Goal: Transaction & Acquisition: Book appointment/travel/reservation

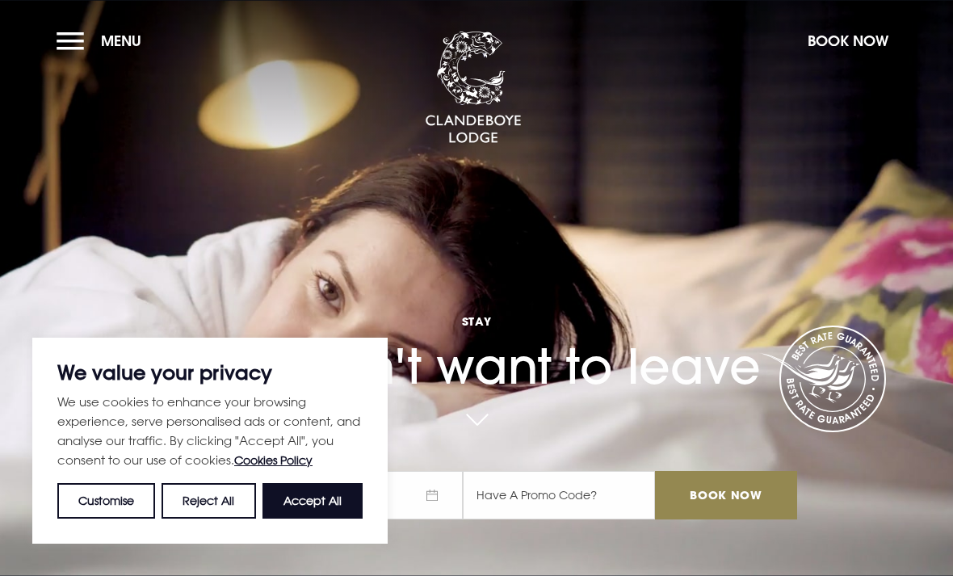
click at [319, 502] on button "Accept All" at bounding box center [313, 501] width 100 height 36
checkbox input "true"
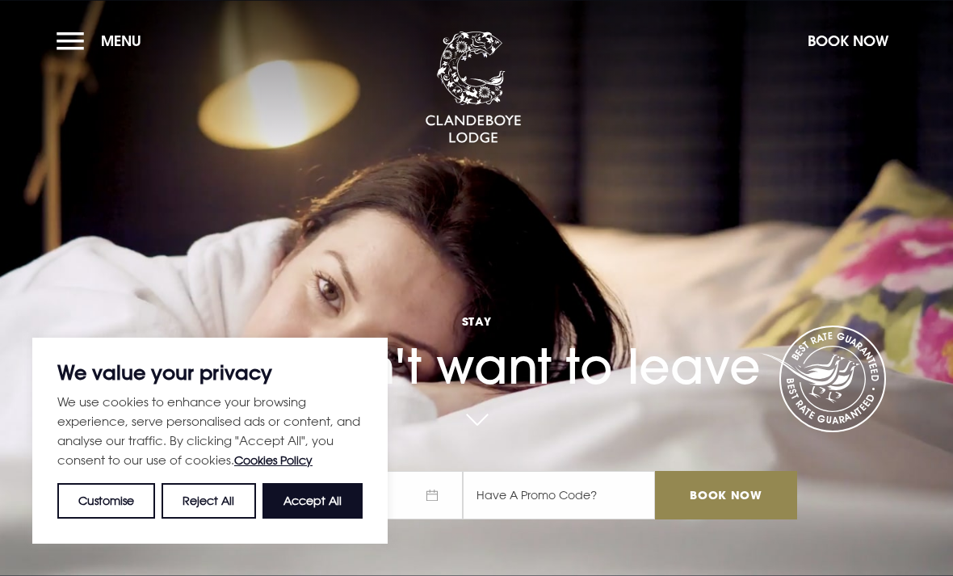
checkbox input "true"
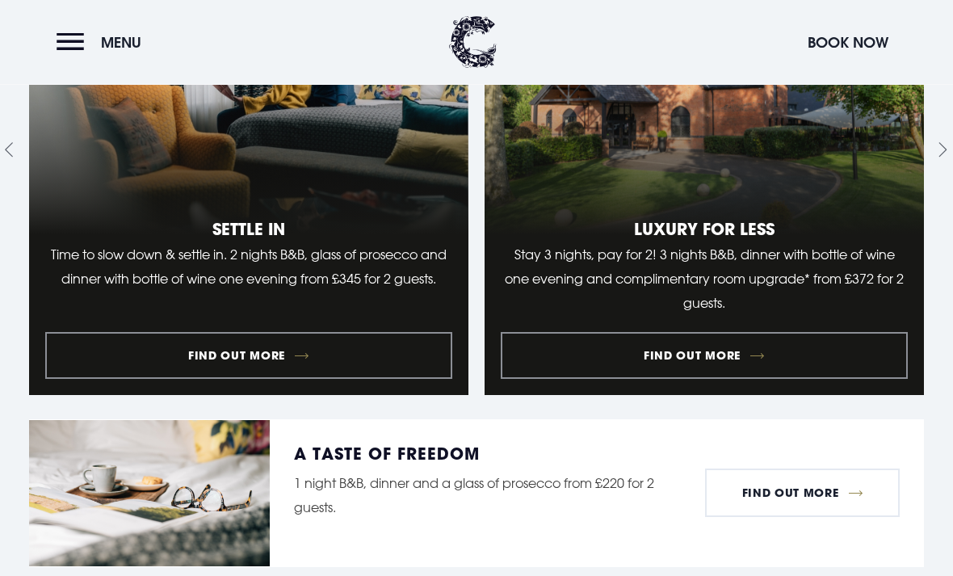
scroll to position [1519, 0]
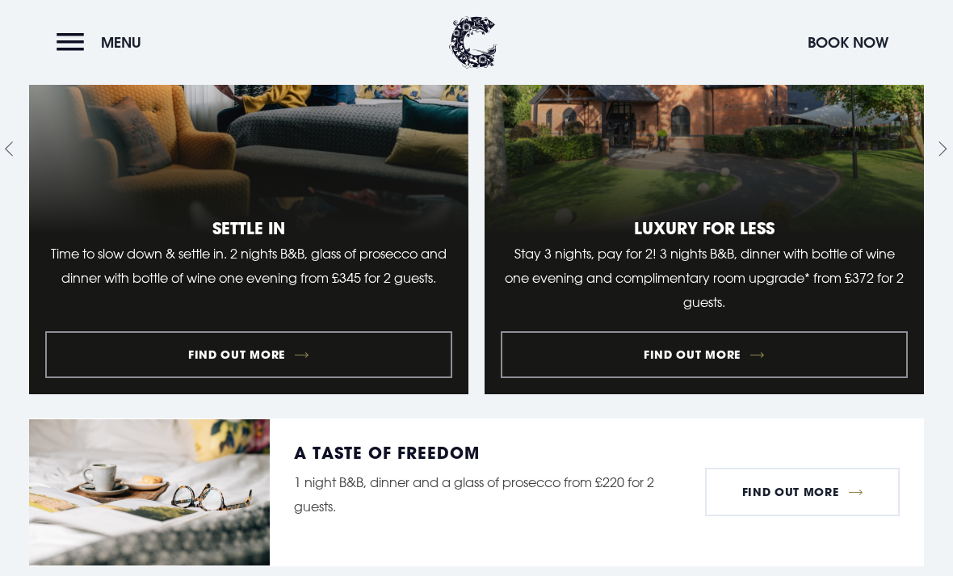
click at [682, 394] on link "2 of 9" at bounding box center [704, 149] width 439 height 490
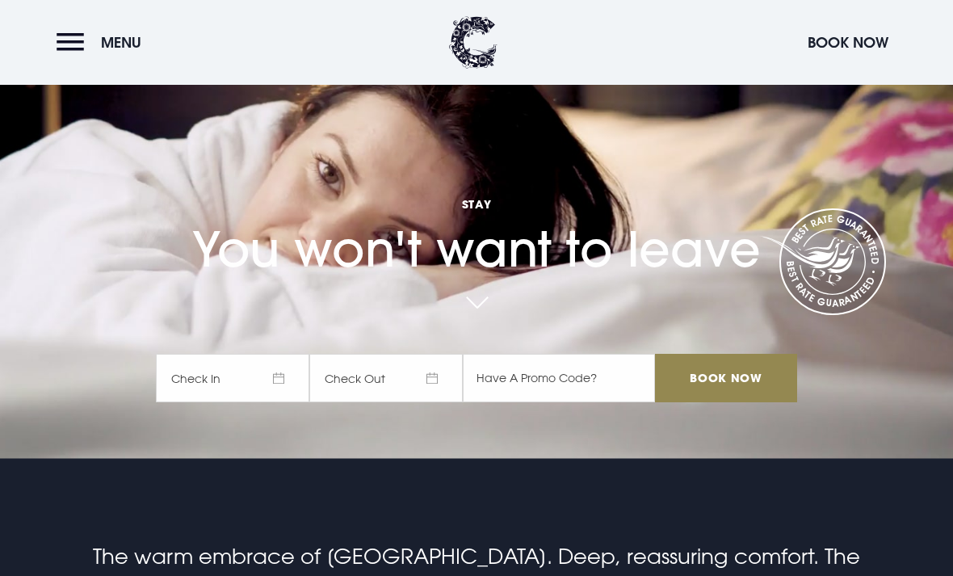
scroll to position [0, 0]
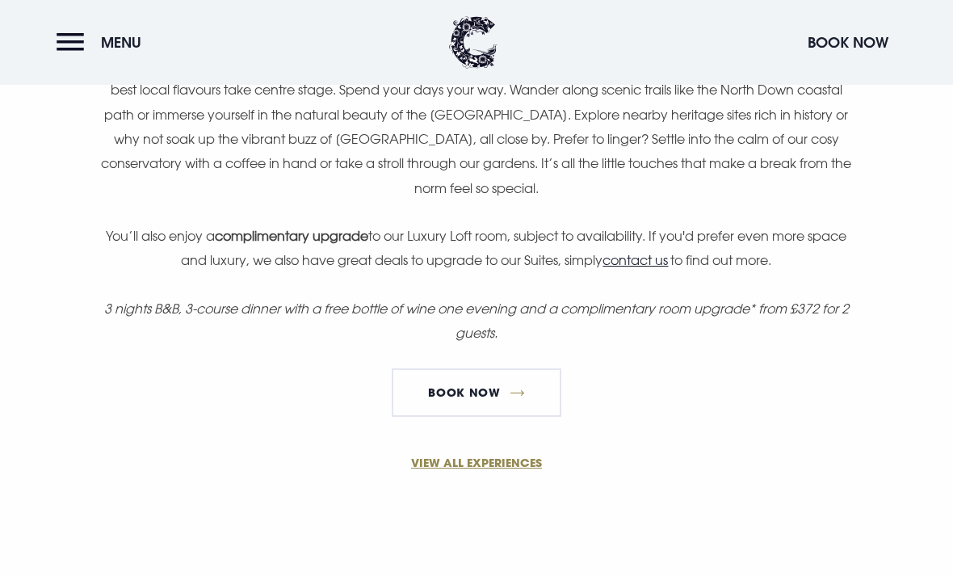
scroll to position [1173, 0]
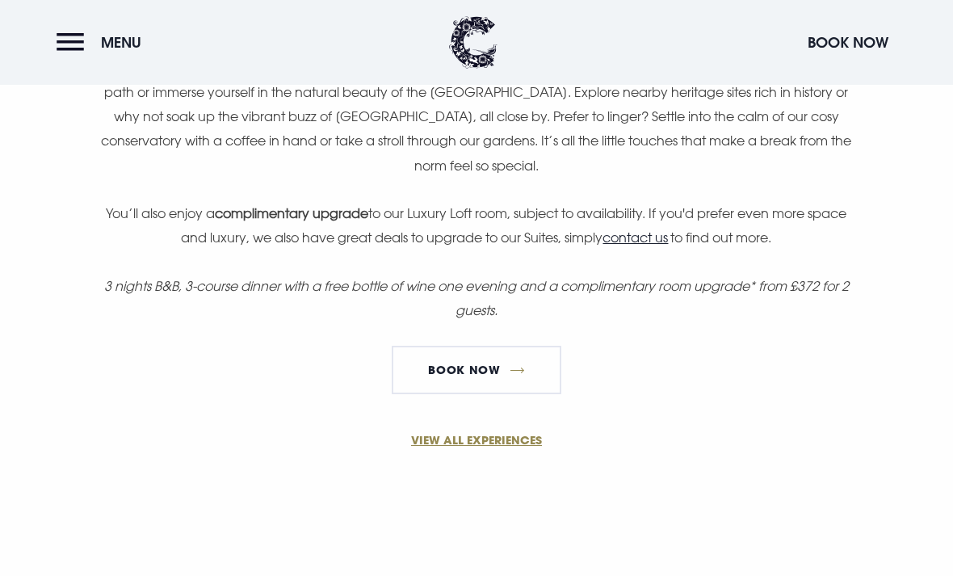
click at [459, 349] on link "Book Now" at bounding box center [477, 370] width 170 height 48
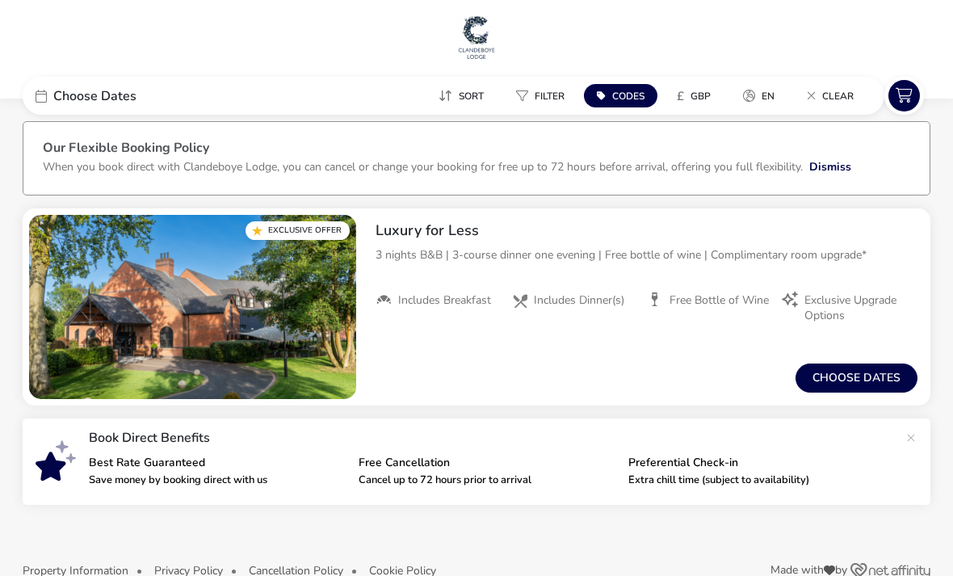
scroll to position [40, 0]
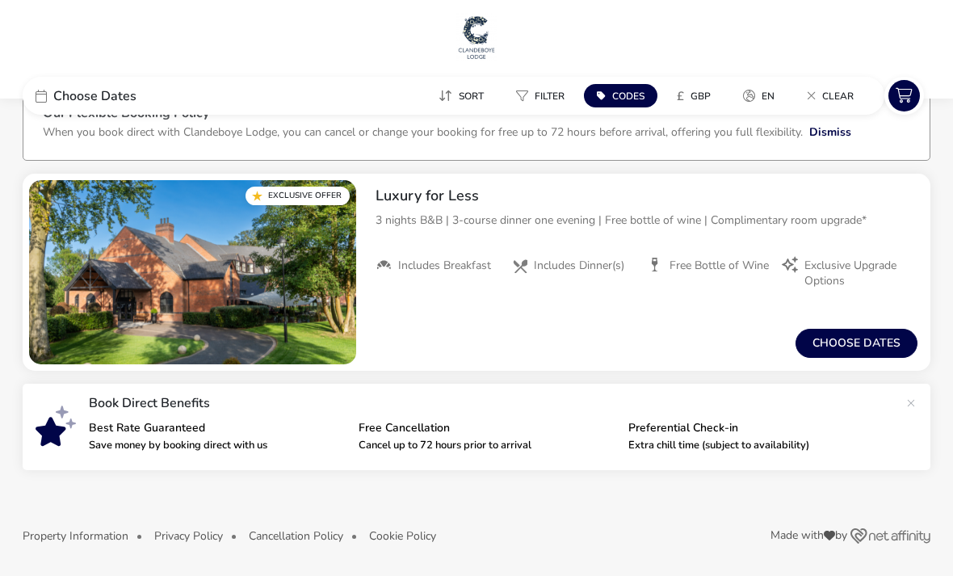
click at [846, 321] on div "From / Total Price £0 Choose dates" at bounding box center [647, 343] width 568 height 55
click at [863, 339] on button "Choose dates" at bounding box center [857, 343] width 122 height 29
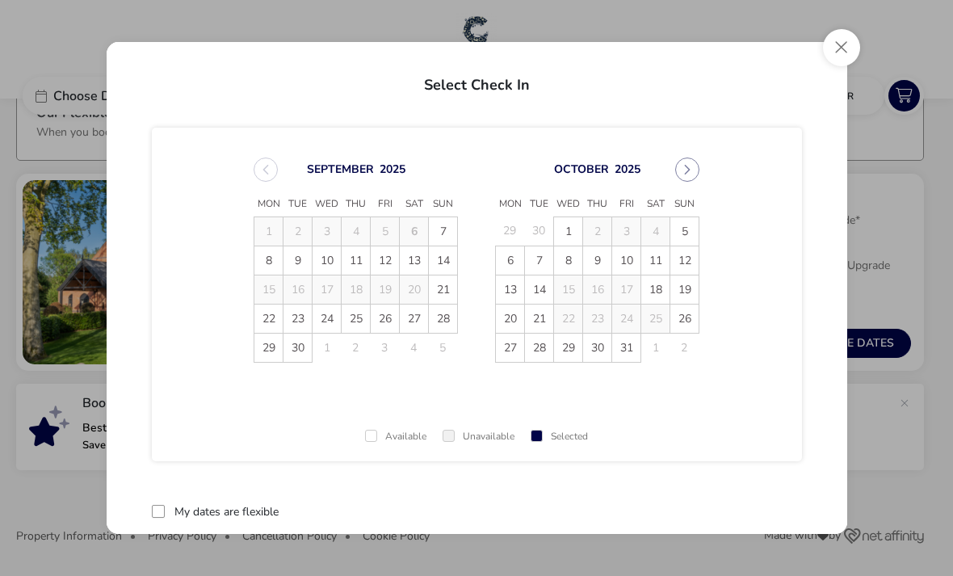
click at [687, 171] on icon "Next Month" at bounding box center [688, 170] width 6 height 10
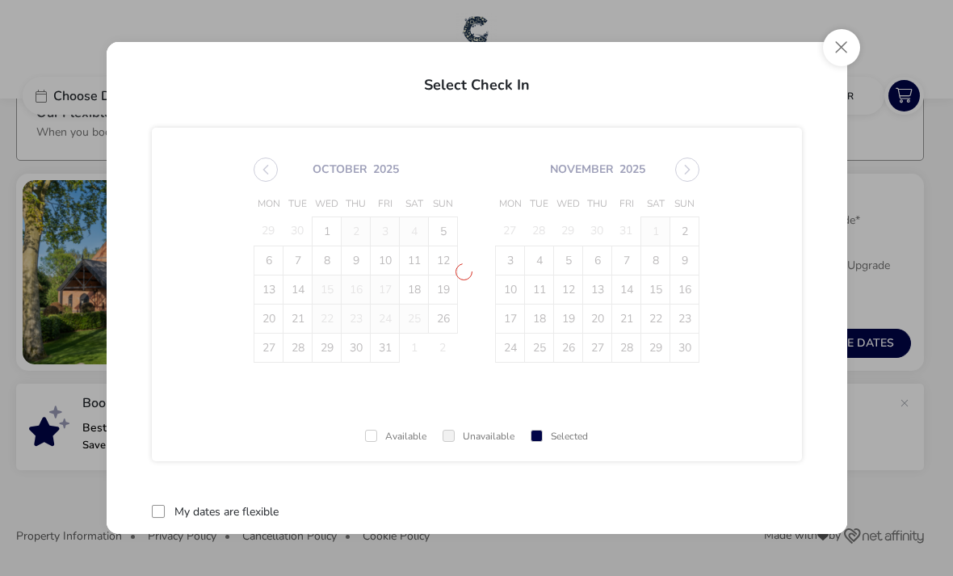
click at [687, 170] on span "[DATE] Mon Tue Wed Thu Fri Sat Sun 29 30 1 2 3 4 5 6 7 8 9 10 11 12 13 14 15 16…" at bounding box center [476, 260] width 475 height 244
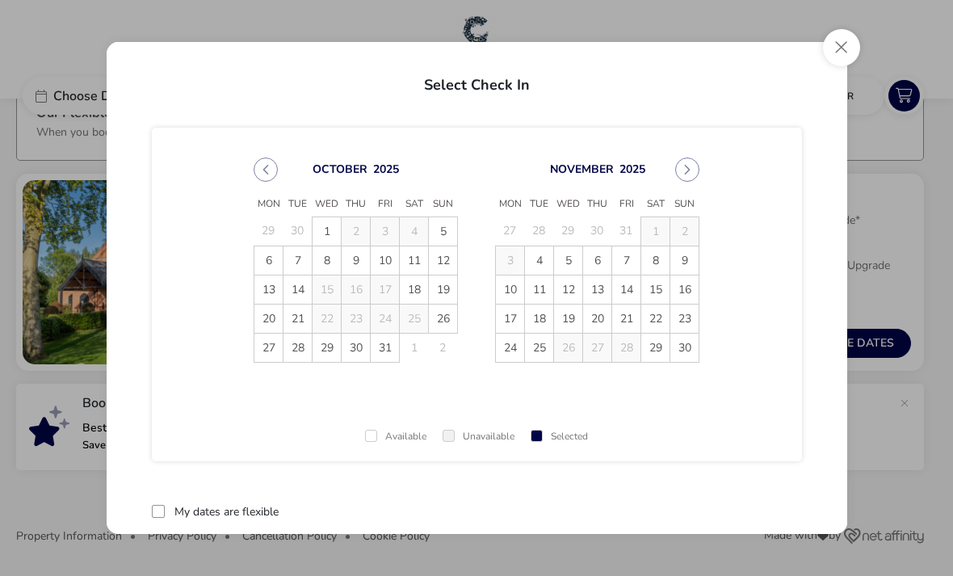
click at [684, 174] on icon "Next Month" at bounding box center [687, 169] width 11 height 11
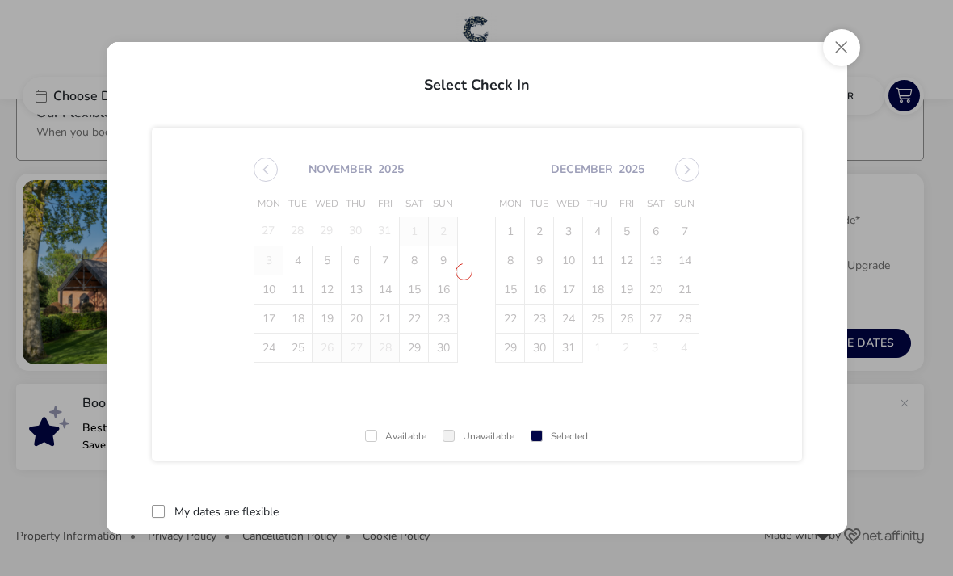
click at [689, 165] on span "[DATE] Mon Tue Wed Thu Fri Sat Sun 27 28 29 30 31 1 2 3 4 5 6 7 8 9 10 11 12 13…" at bounding box center [476, 260] width 475 height 244
click at [688, 165] on span "[DATE] Mon Tue Wed Thu Fri Sat Sun 27 28 29 30 31 1 2 3 4 5 6 7 8 9 10 11 12 13…" at bounding box center [476, 260] width 475 height 244
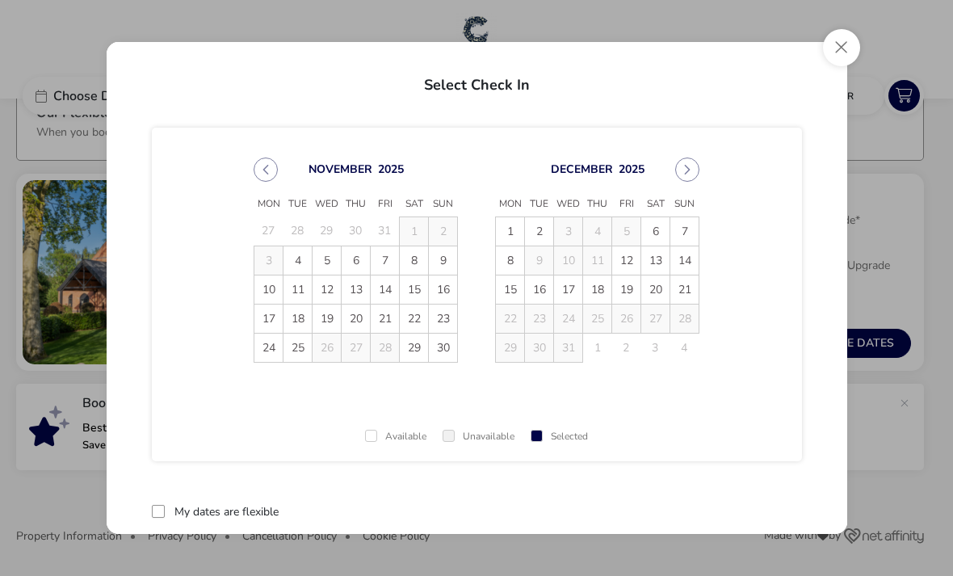
click at [691, 165] on icon "Next Month" at bounding box center [687, 169] width 11 height 11
click at [690, 170] on icon "Next Month" at bounding box center [687, 169] width 11 height 11
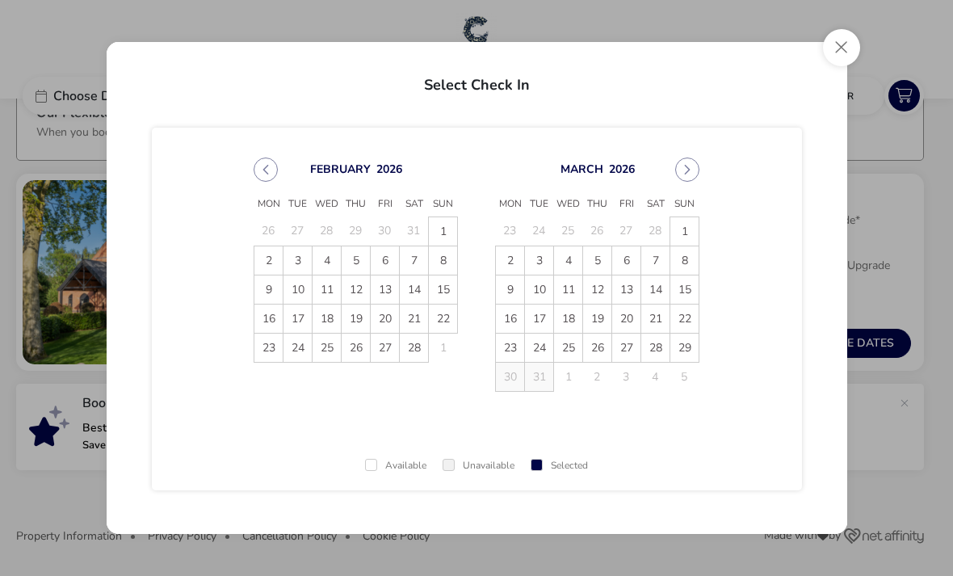
click at [682, 167] on icon "Next Month" at bounding box center [687, 169] width 11 height 11
click at [686, 166] on icon "Next Month" at bounding box center [688, 170] width 6 height 10
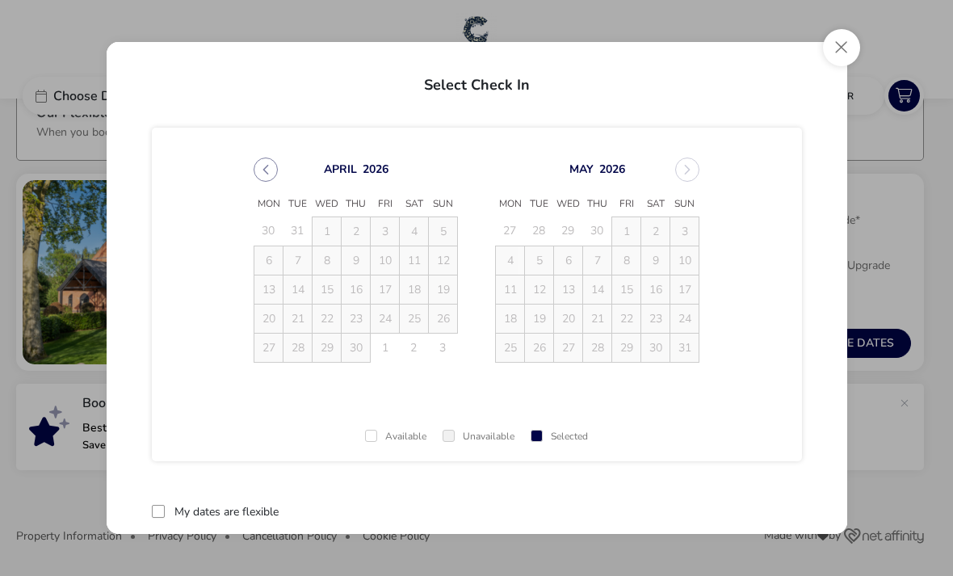
click at [687, 166] on div "[DATE]" at bounding box center [597, 170] width 204 height 24
click at [691, 170] on div "[DATE]" at bounding box center [597, 170] width 204 height 24
click at [688, 172] on div "[DATE]" at bounding box center [597, 170] width 204 height 24
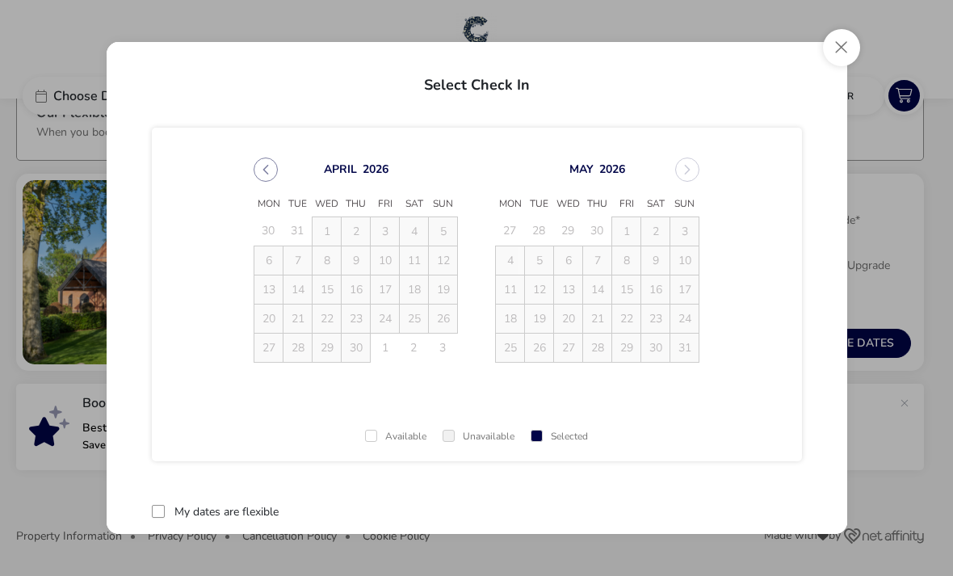
click at [837, 61] on button "Close" at bounding box center [841, 47] width 37 height 37
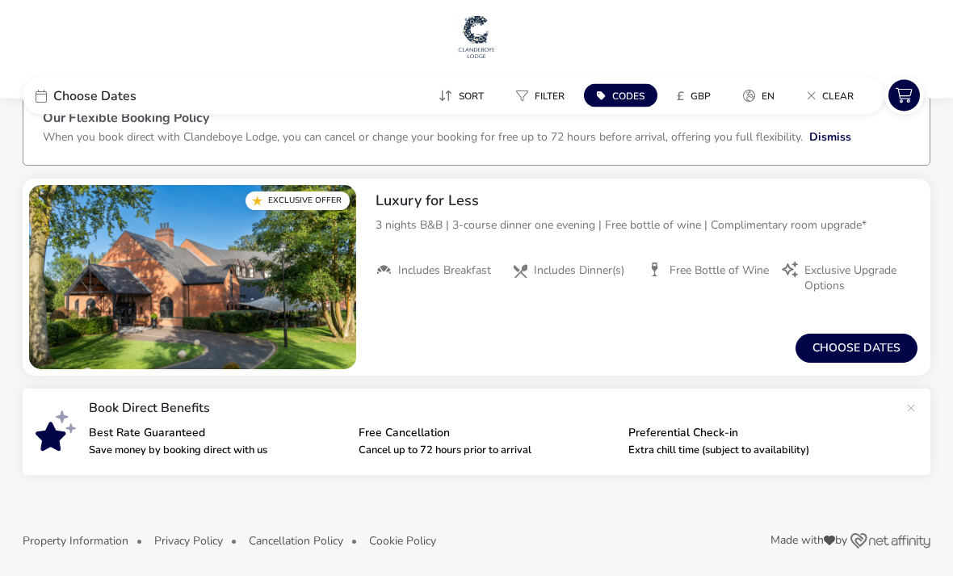
scroll to position [0, 0]
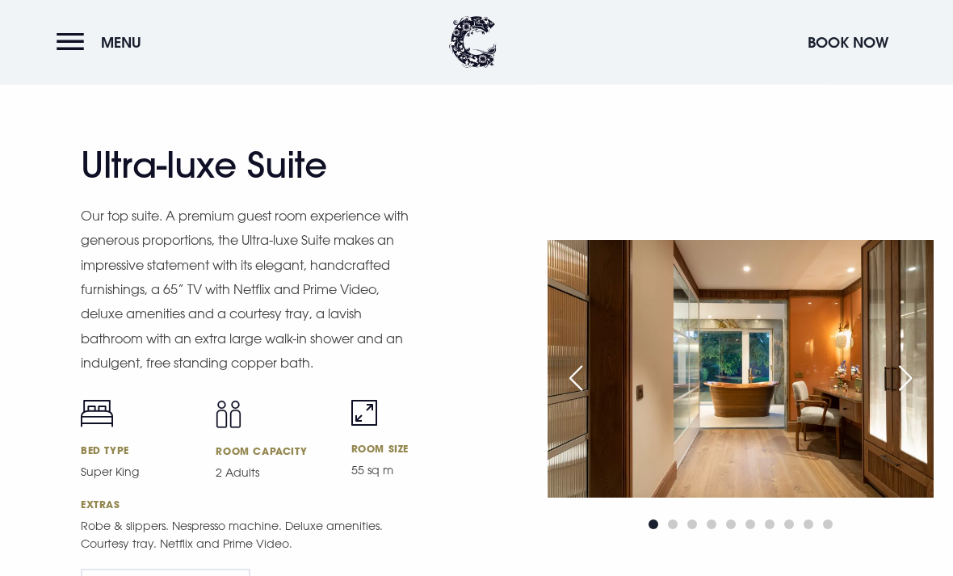
scroll to position [2107, 0]
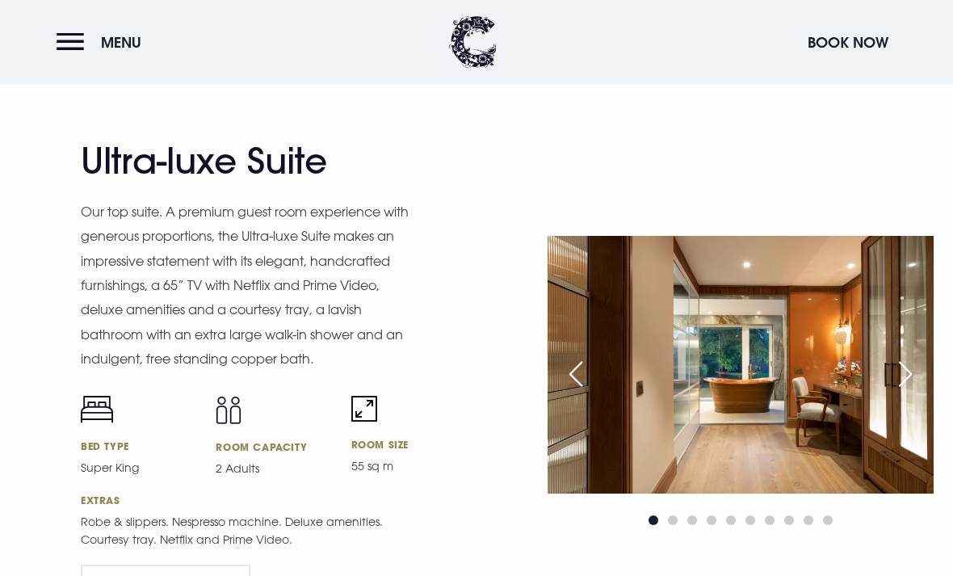
click at [914, 393] on div "Next slide" at bounding box center [905, 375] width 40 height 36
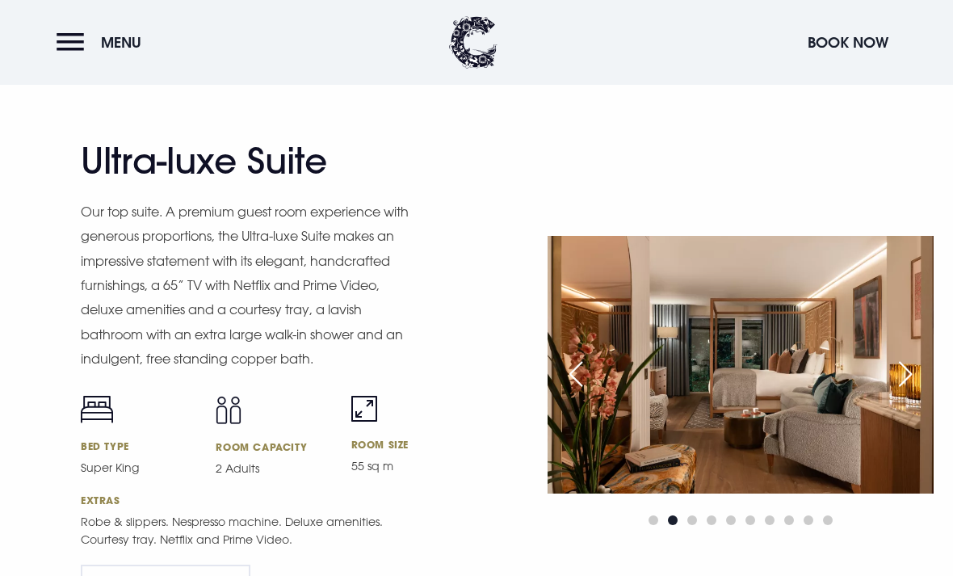
click at [932, 419] on img at bounding box center [741, 364] width 386 height 257
click at [909, 392] on div "Next slide" at bounding box center [905, 374] width 40 height 36
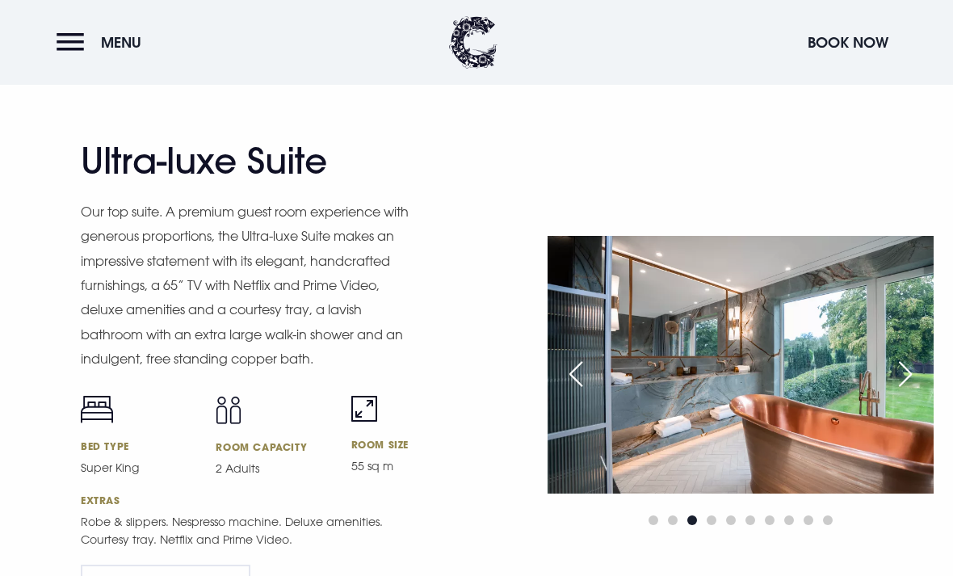
click at [909, 392] on div "Next slide" at bounding box center [905, 374] width 40 height 36
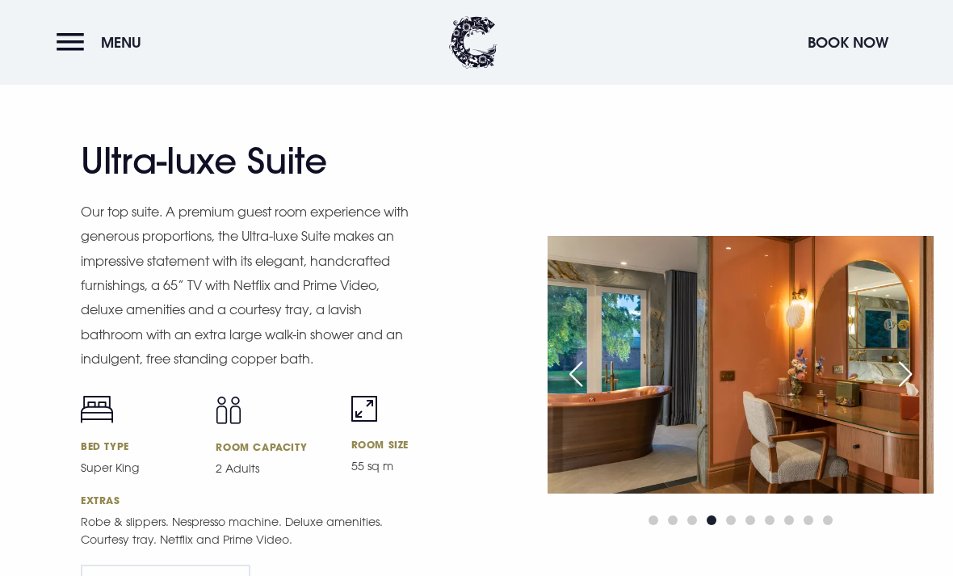
click at [907, 392] on div "Next slide" at bounding box center [905, 374] width 40 height 36
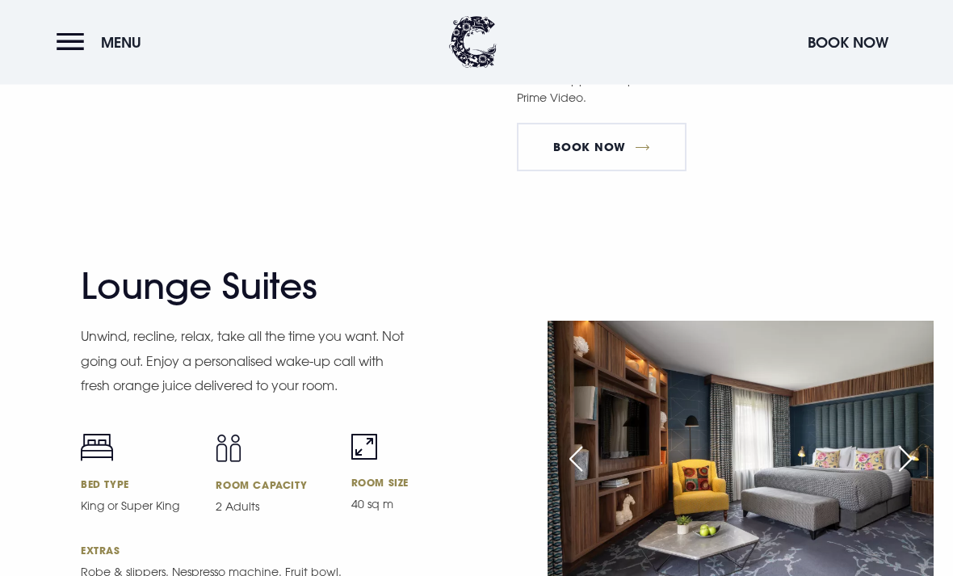
scroll to position [3158, 0]
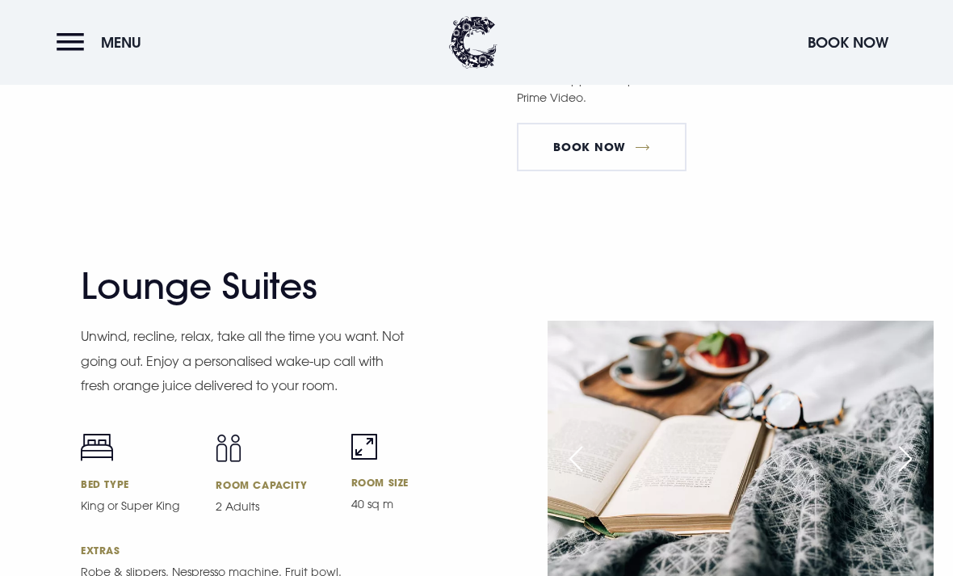
click at [909, 477] on div "Next slide" at bounding box center [905, 459] width 40 height 36
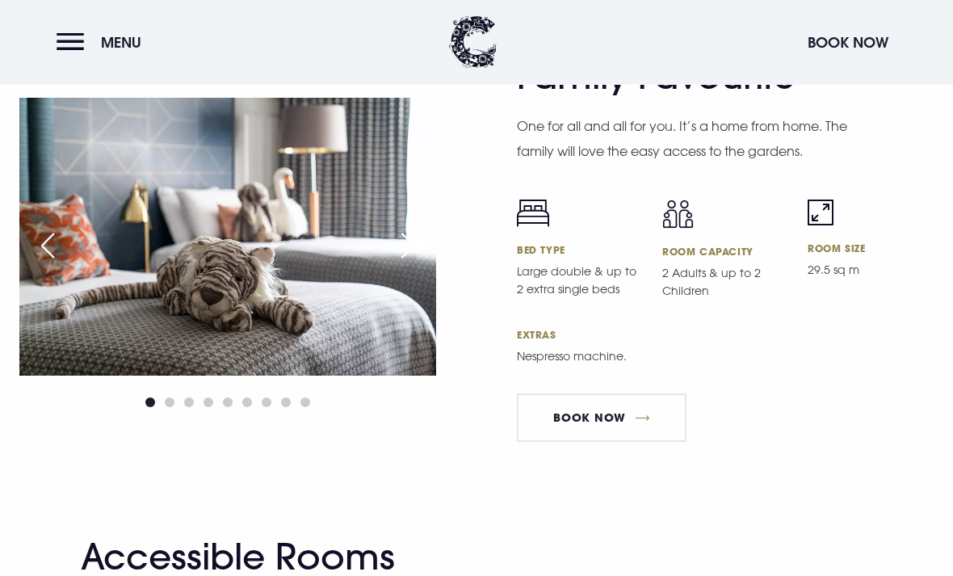
scroll to position [4804, 0]
click at [582, 442] on link "Book Now" at bounding box center [602, 417] width 170 height 48
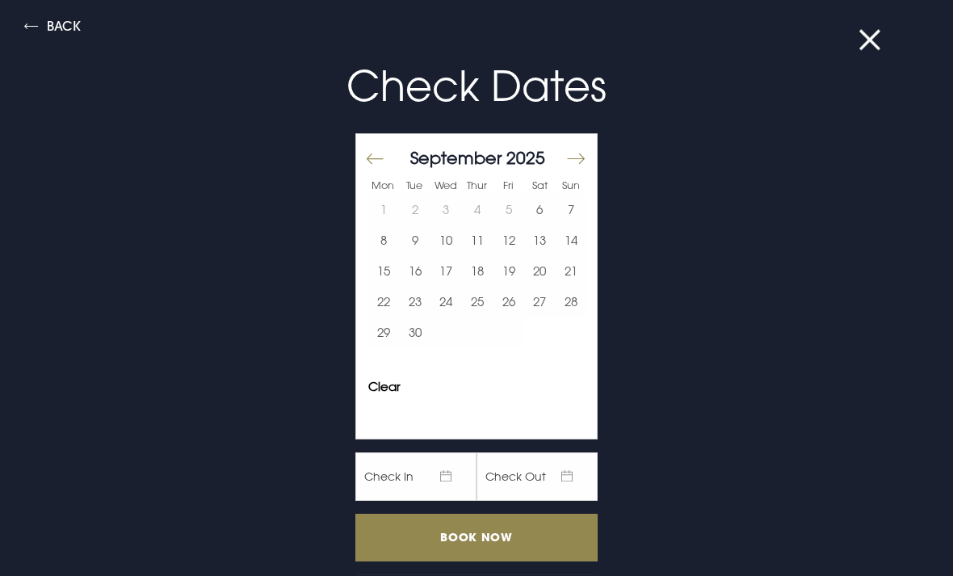
scroll to position [4805, 0]
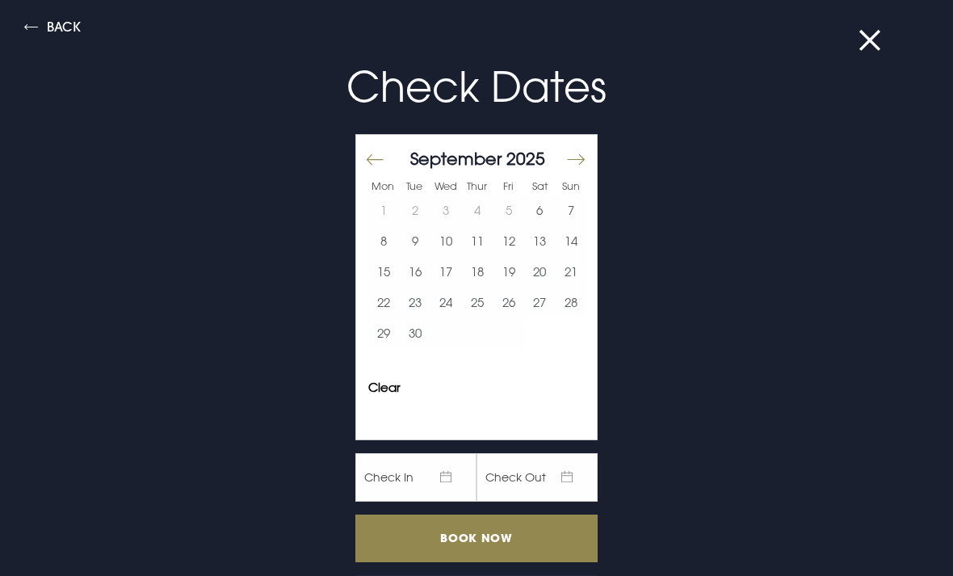
click at [875, 22] on div "Back Check Dates Mon Tue Wed Thur Fri Sat Sun August 2025 1 2 3 4 5 6 7 8 9 10 …" at bounding box center [476, 288] width 953 height 576
click at [849, 34] on div "Back Check Dates Mon Tue Wed Thur Fri Sat Sun August 2025 1 2 3 4 5 6 7 8 9 10 …" at bounding box center [476, 288] width 953 height 576
click at [875, 48] on button at bounding box center [880, 40] width 42 height 16
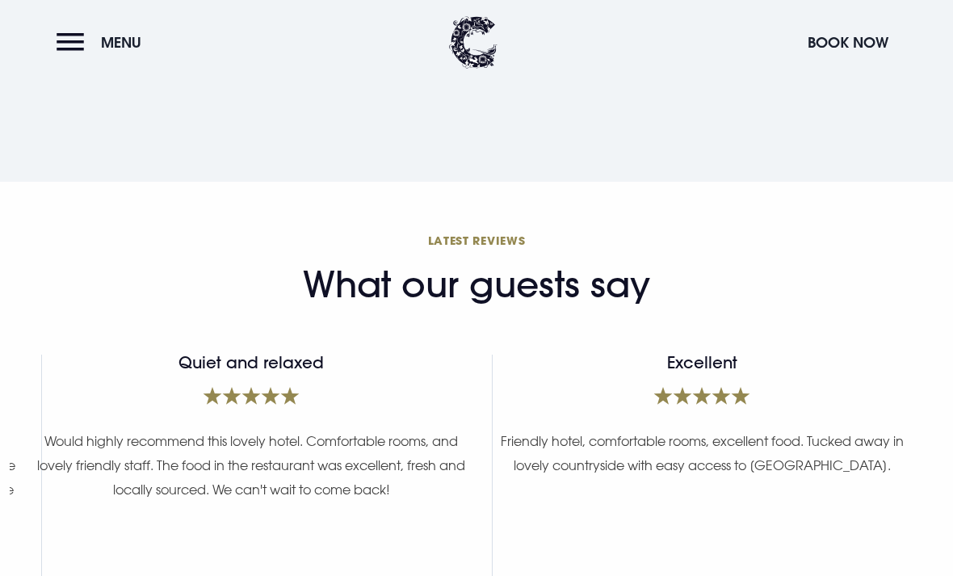
scroll to position [6317, 0]
